Goal: Task Accomplishment & Management: Manage account settings

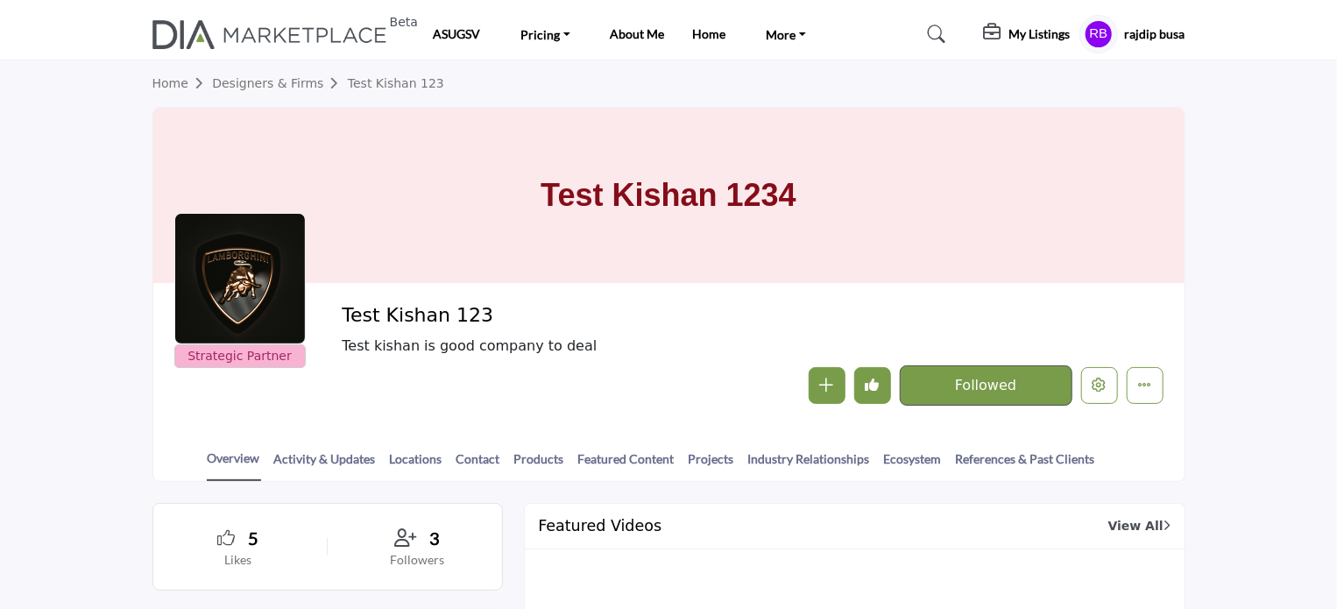
click at [1034, 33] on h5 "My Listings" at bounding box center [1039, 34] width 61 height 16
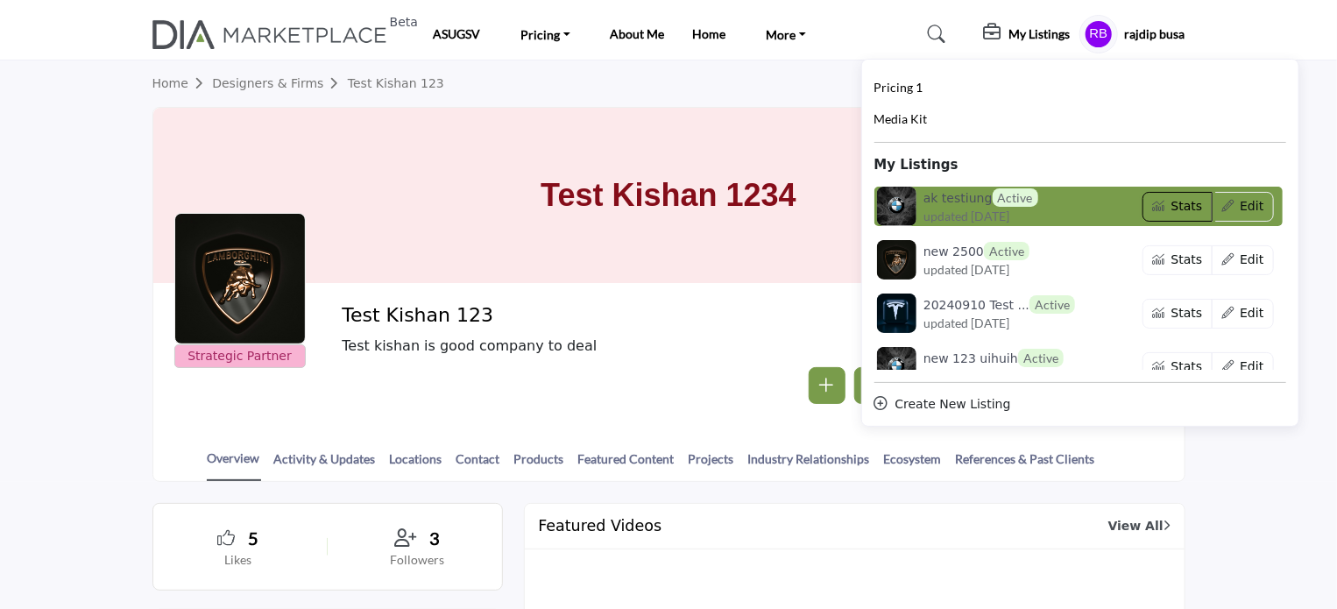
click at [1171, 207] on button "Stats" at bounding box center [1178, 207] width 70 height 30
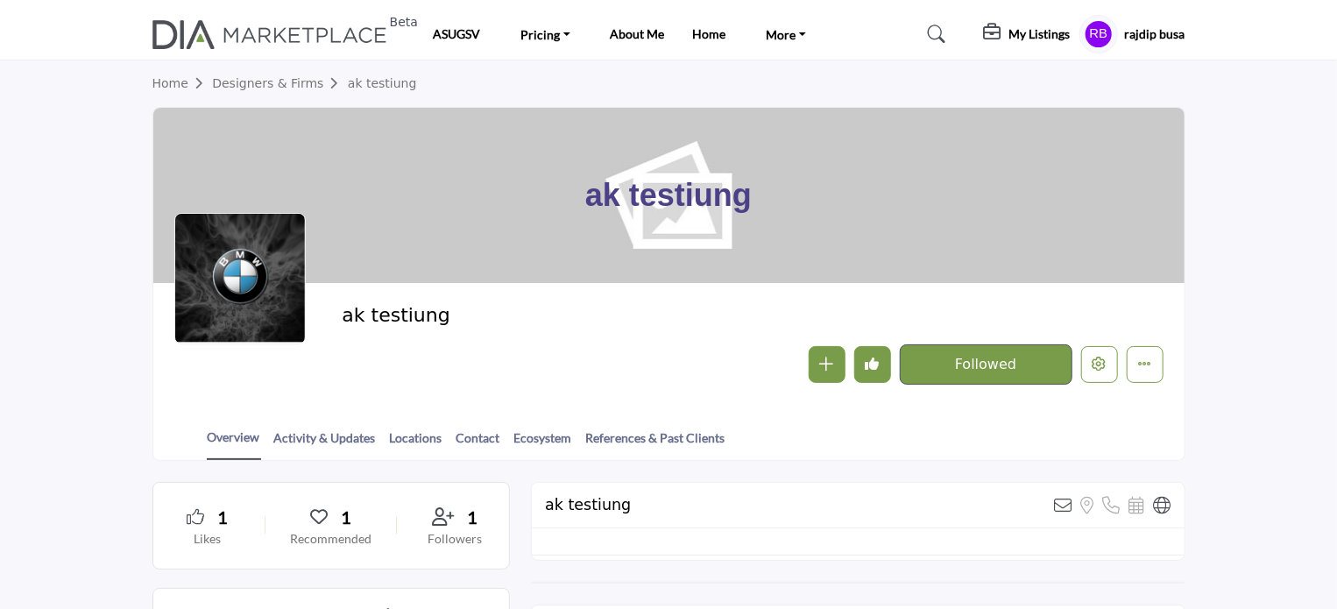
click at [66, 136] on section "Home Designers & Firms ak testiung ak testiung ak testiung" at bounding box center [668, 260] width 1337 height 400
click at [1039, 33] on h5 "My Listings" at bounding box center [1039, 34] width 61 height 16
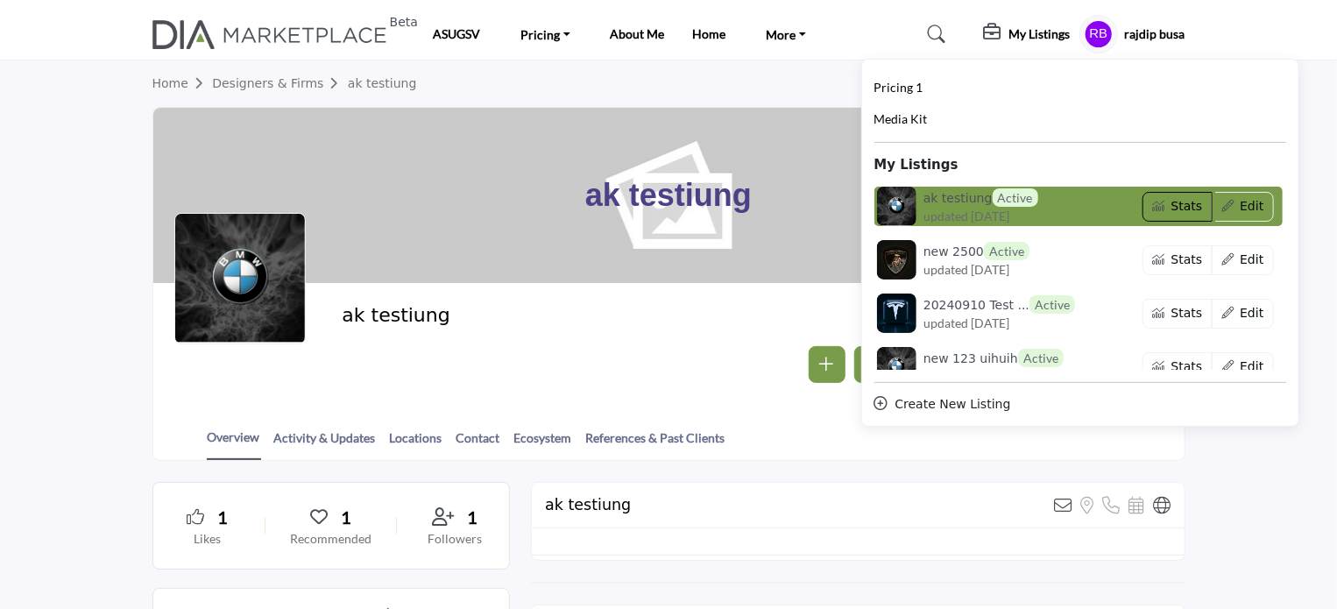
click at [1160, 203] on button "Stats" at bounding box center [1178, 207] width 70 height 30
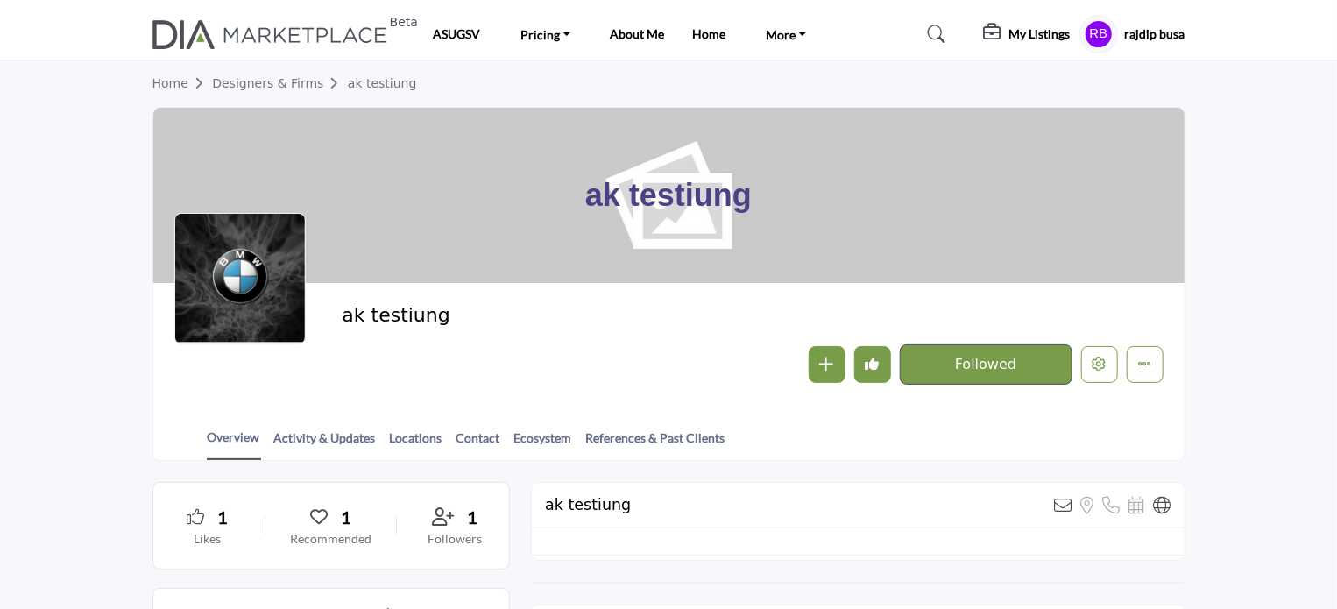
click at [1027, 31] on h5 "My Listings" at bounding box center [1039, 34] width 61 height 16
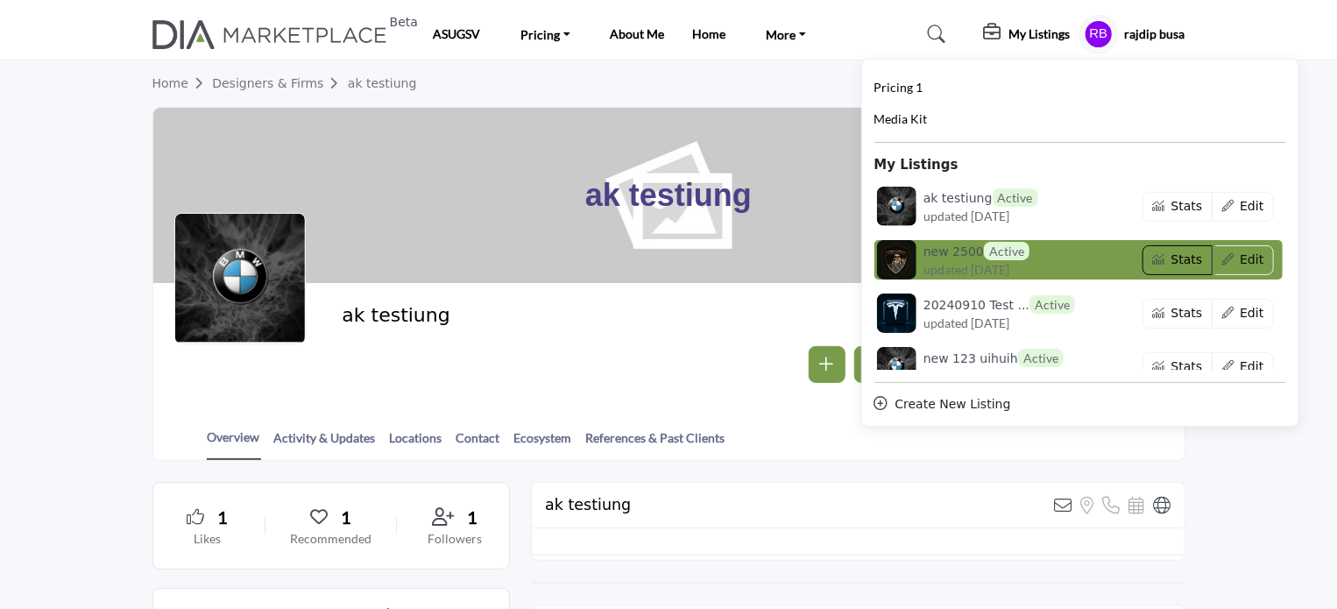
click at [1164, 257] on button "Stats" at bounding box center [1178, 260] width 70 height 30
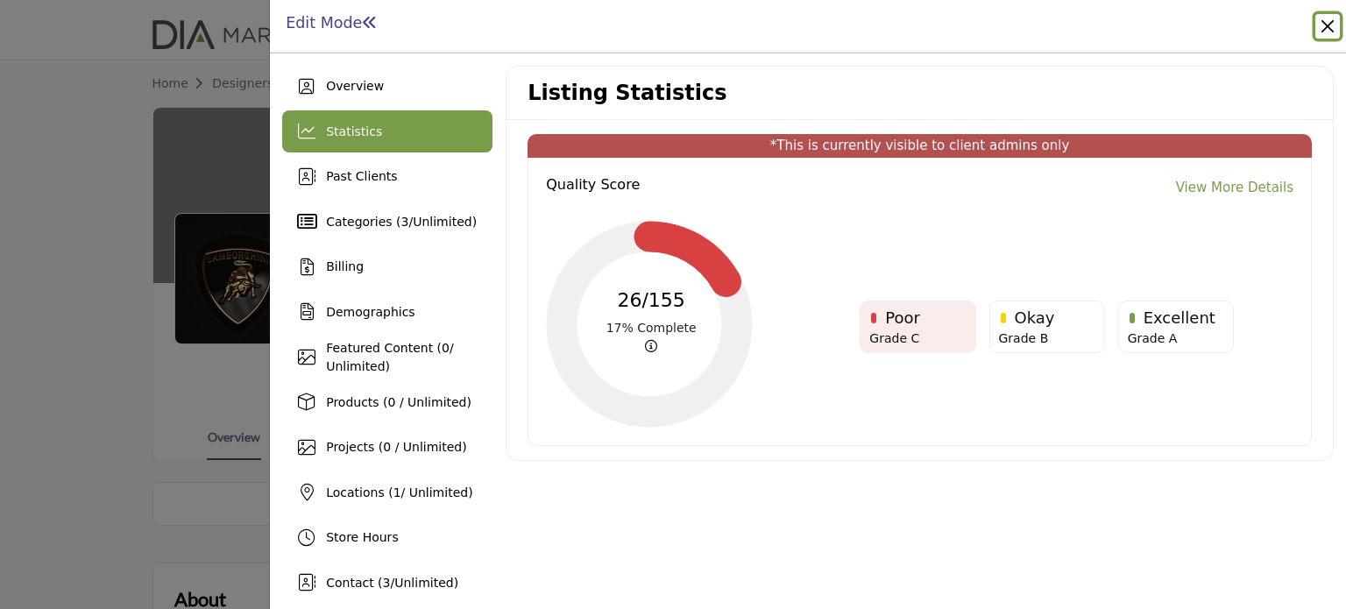
click at [1335, 31] on button "Close" at bounding box center [1327, 26] width 25 height 25
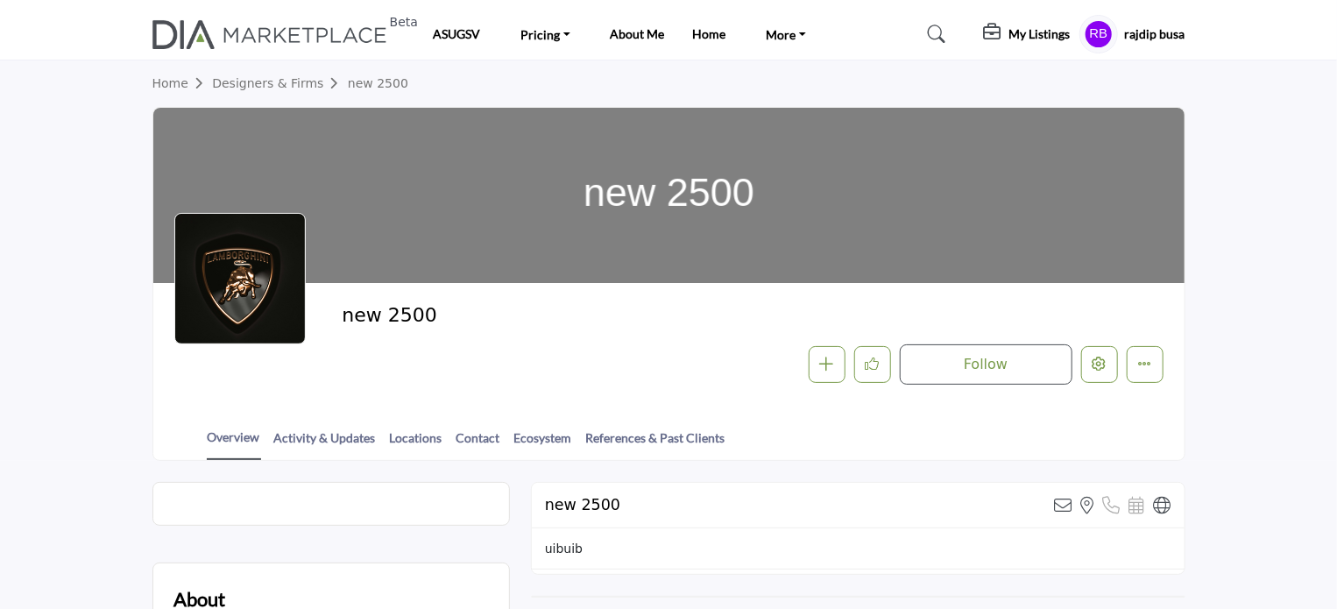
click at [1051, 34] on h5 "My Listings" at bounding box center [1039, 34] width 61 height 16
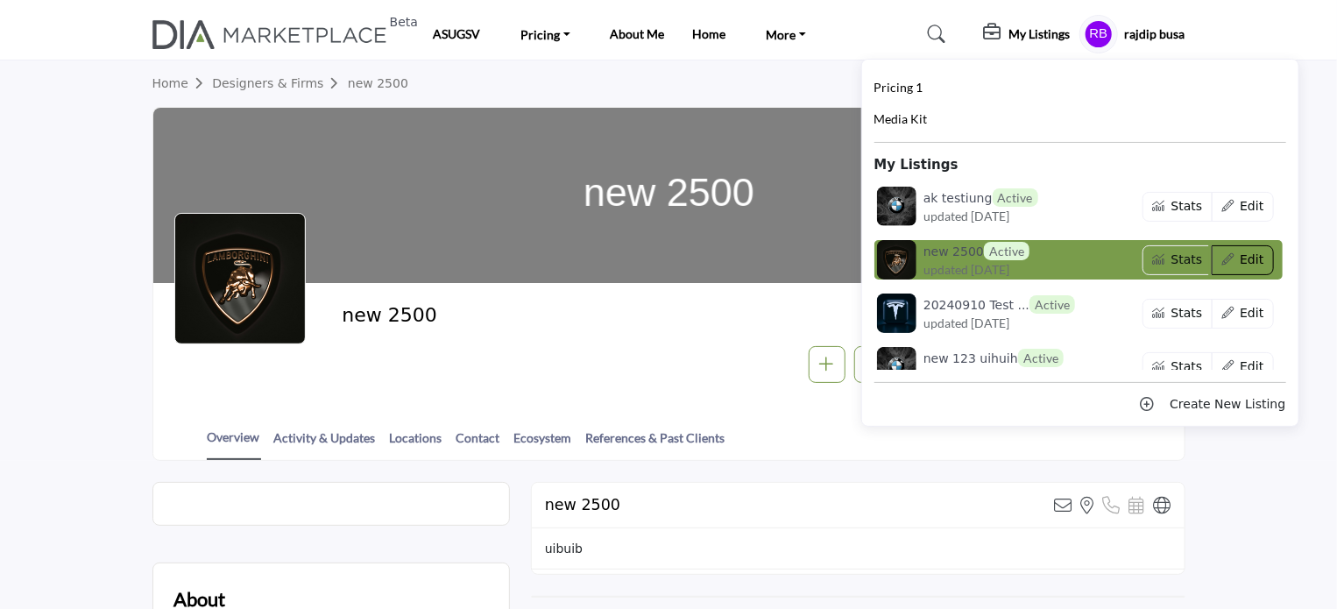
click at [1245, 264] on button "Edit" at bounding box center [1243, 260] width 62 height 30
